Goal: Information Seeking & Learning: Learn about a topic

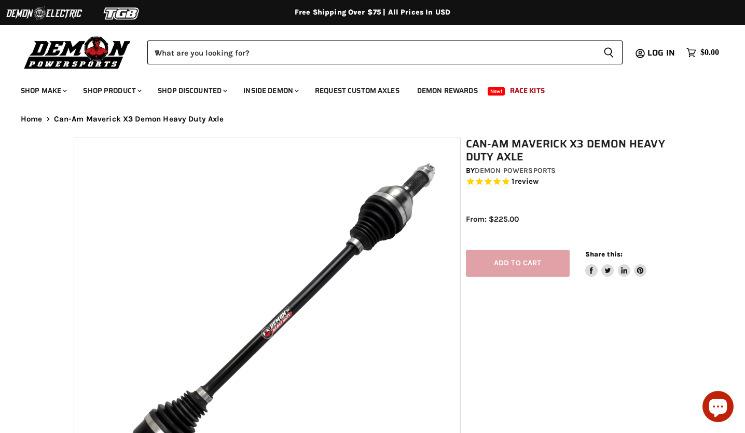
select select "******"
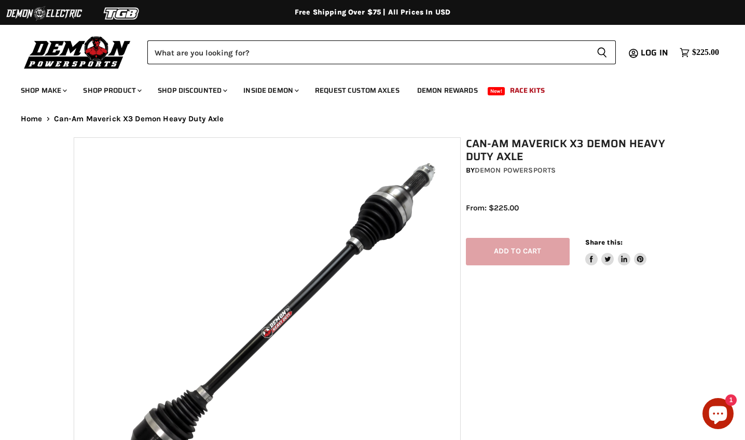
select select "******"
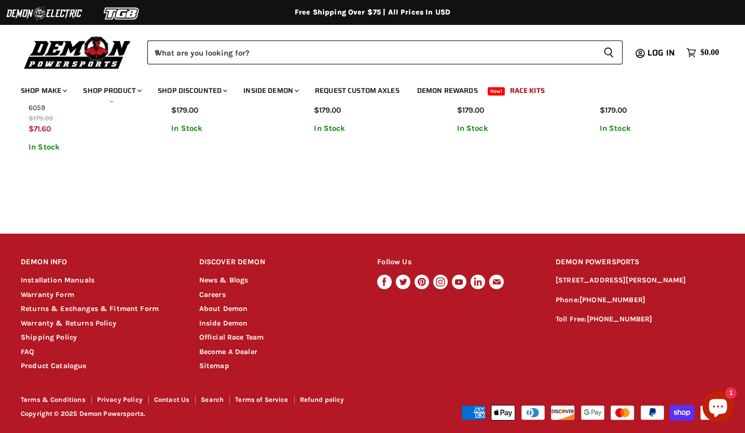
scroll to position [894, 0]
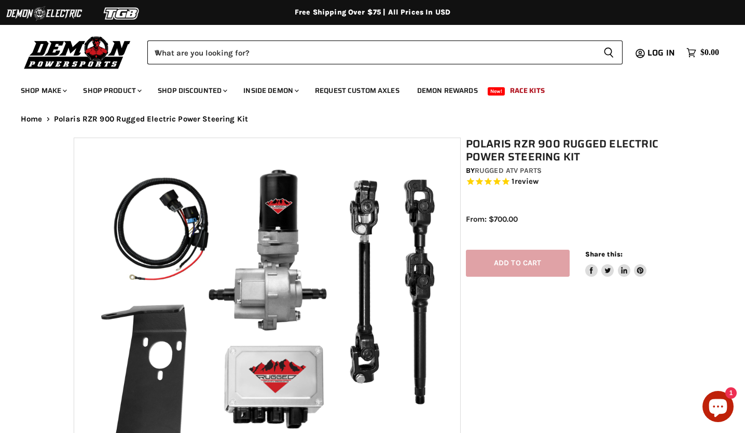
select select "******"
